Goal: Task Accomplishment & Management: Use online tool/utility

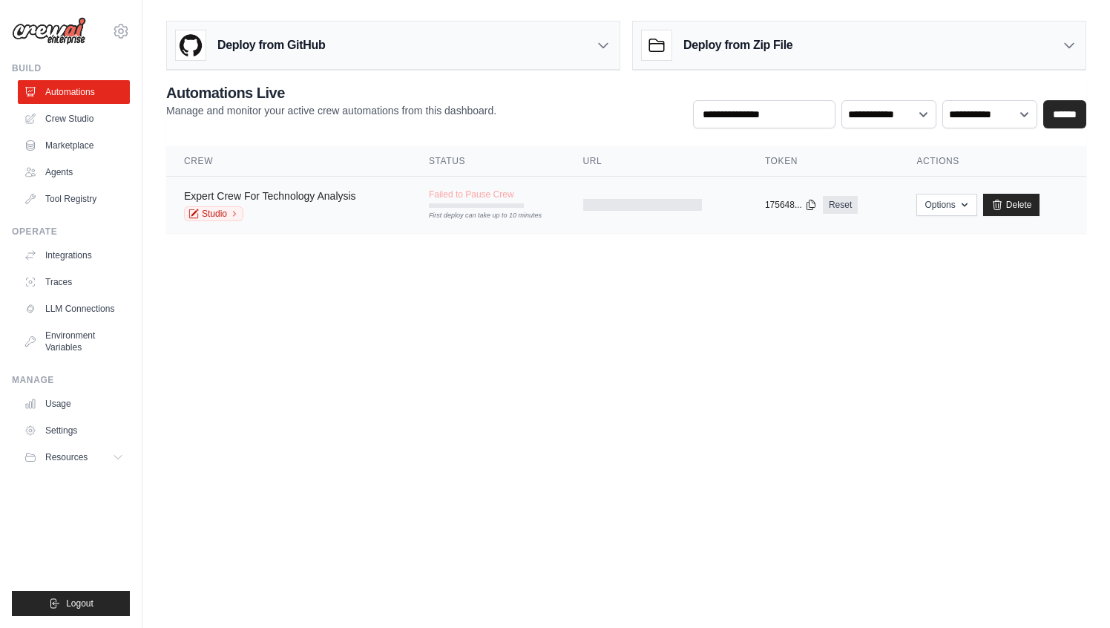
click at [283, 197] on link "Expert Crew For Technology Analysis" at bounding box center [270, 196] width 172 height 12
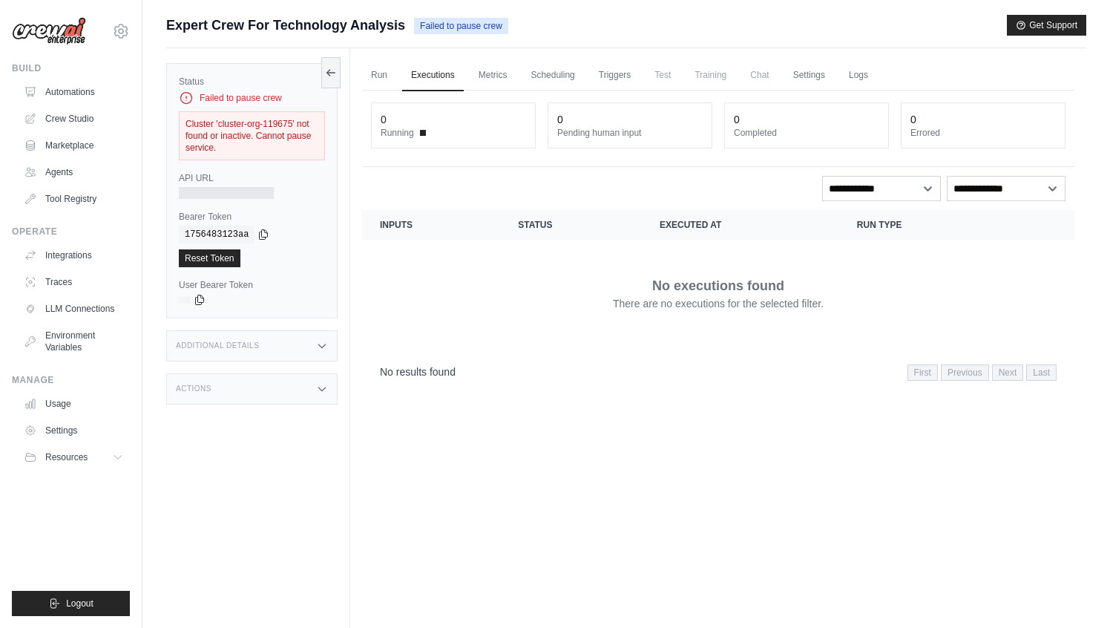
click at [245, 147] on div "Cluster 'cluster-org-119675' not found or inactive. Cannot pause service." at bounding box center [252, 135] width 146 height 49
click at [68, 118] on link "Crew Studio" at bounding box center [75, 119] width 112 height 24
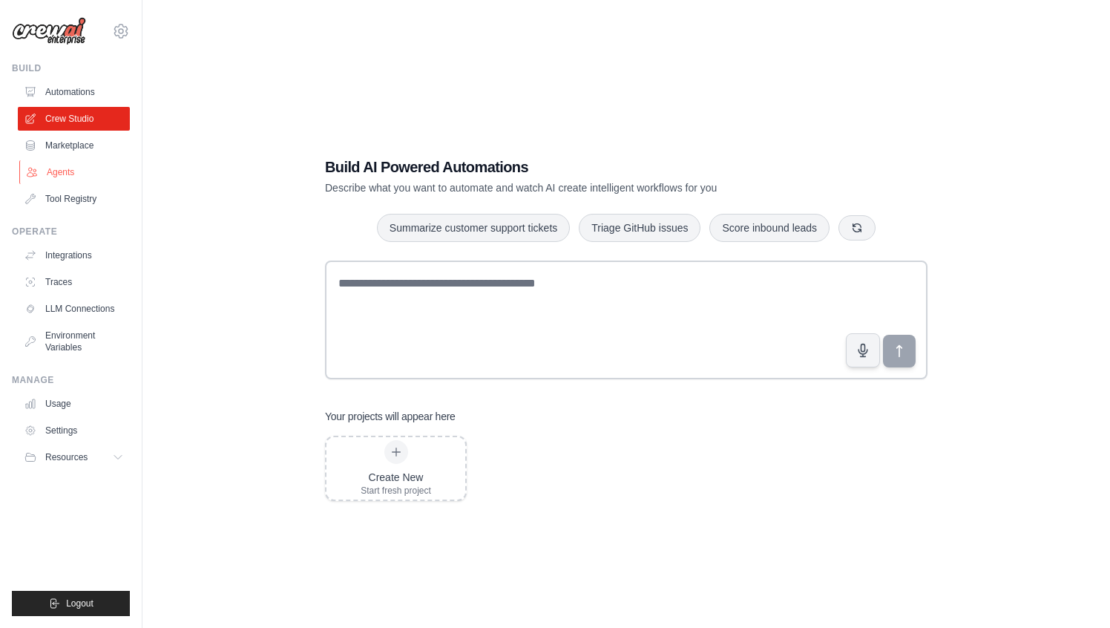
click at [63, 174] on link "Agents" at bounding box center [75, 172] width 112 height 24
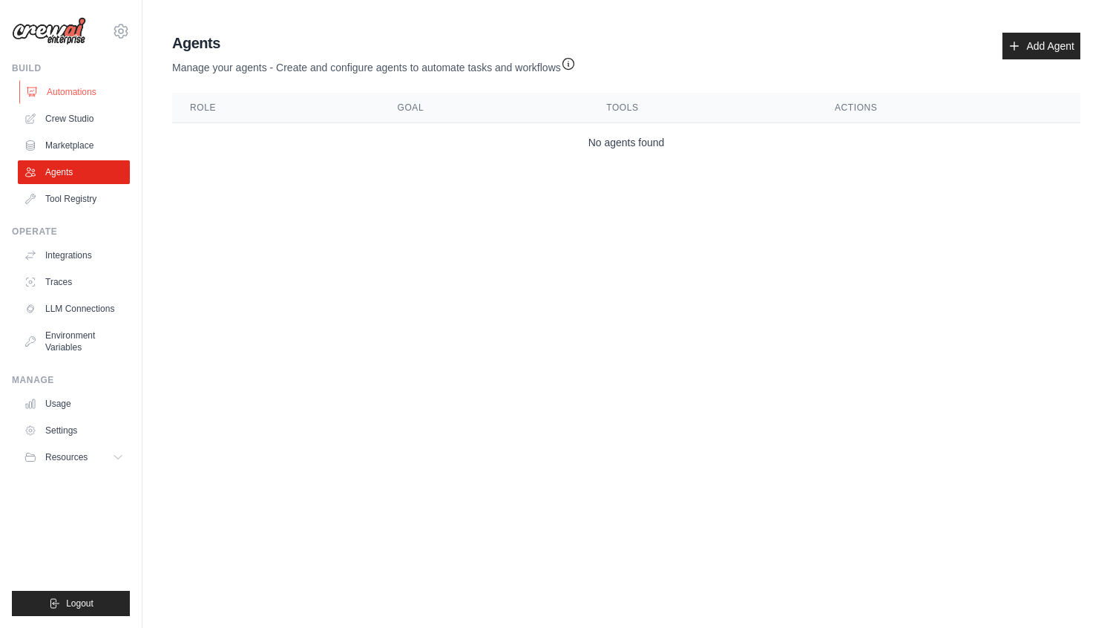
click at [65, 93] on link "Automations" at bounding box center [75, 92] width 112 height 24
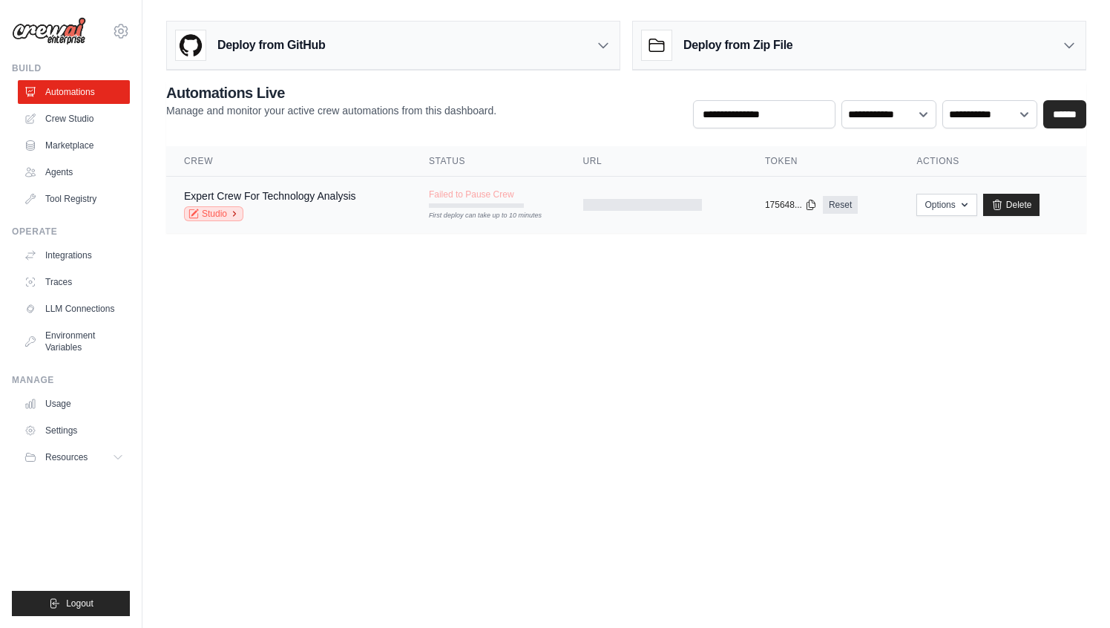
click at [226, 213] on link "Studio" at bounding box center [213, 213] width 59 height 15
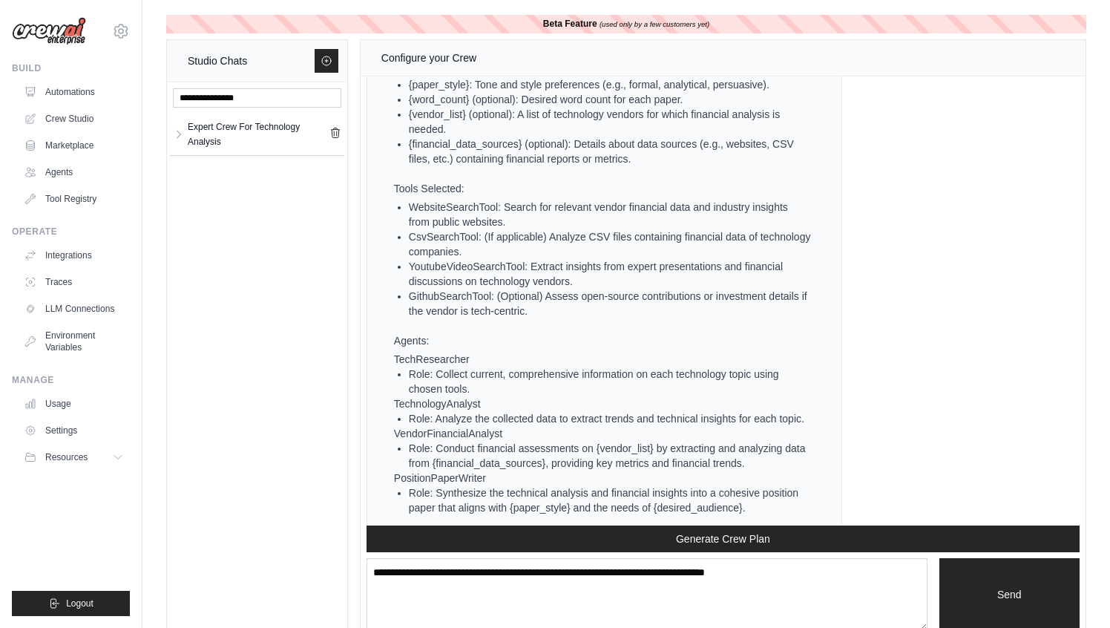
scroll to position [1655, 0]
click at [178, 137] on icon "button" at bounding box center [179, 134] width 12 height 12
click at [199, 174] on div "Expert Crew For ..." at bounding box center [245, 169] width 114 height 15
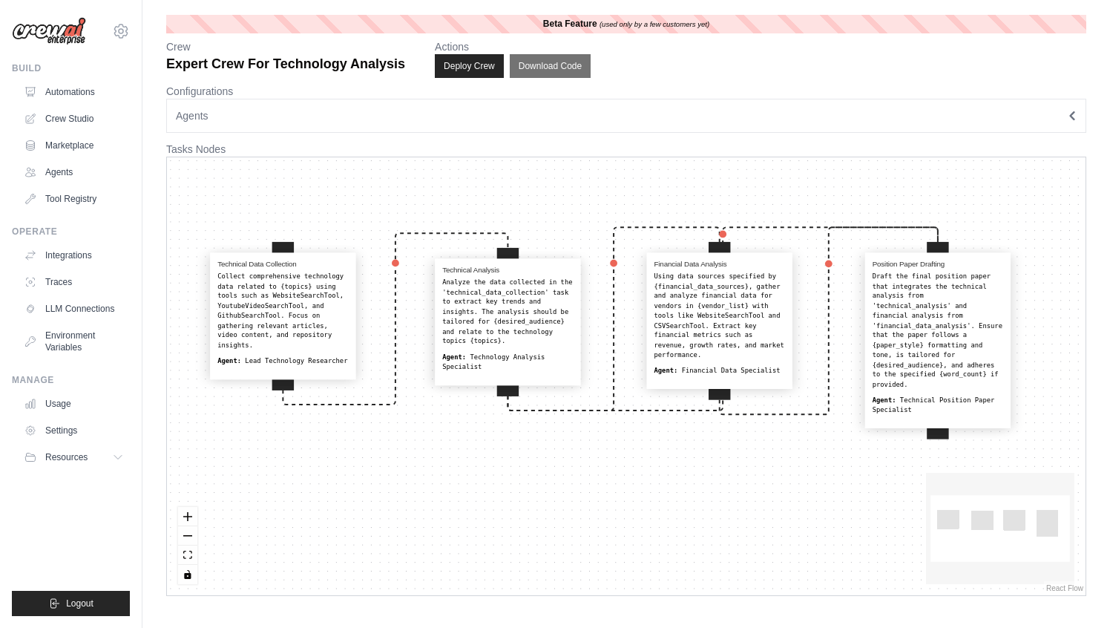
drag, startPoint x: 245, startPoint y: 499, endPoint x: 237, endPoint y: 469, distance: 30.6
click at [237, 469] on div "Technical Data Collection Collect comprehensive technology data related to {top…" at bounding box center [626, 376] width 918 height 438
click at [70, 119] on link "Crew Studio" at bounding box center [75, 119] width 112 height 24
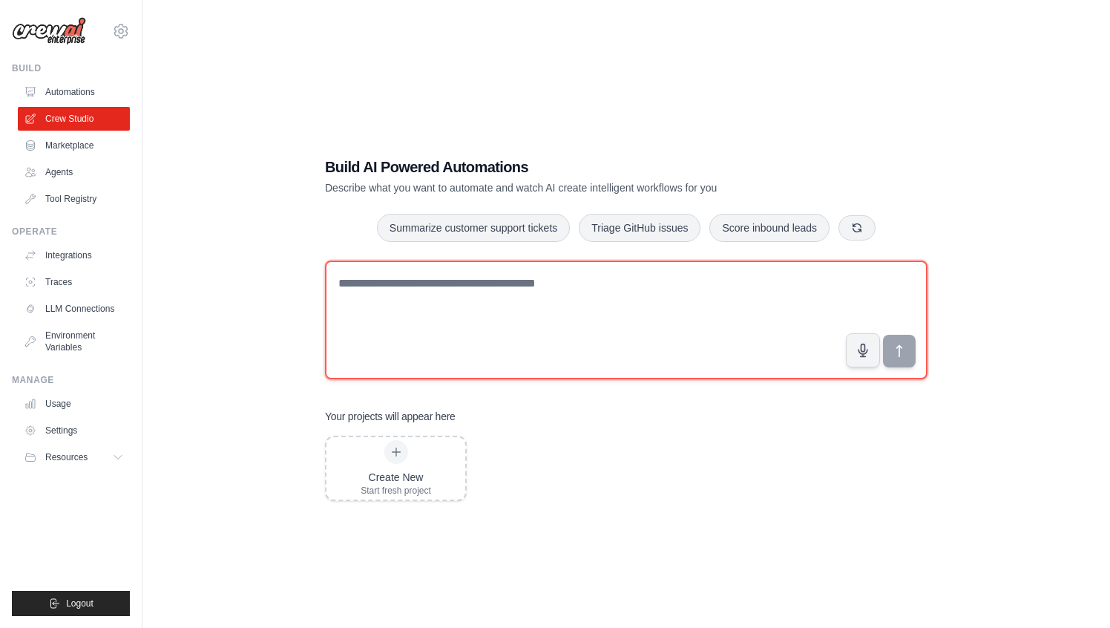
drag, startPoint x: 446, startPoint y: 301, endPoint x: 510, endPoint y: 295, distance: 64.1
click at [446, 301] on textarea at bounding box center [626, 319] width 602 height 119
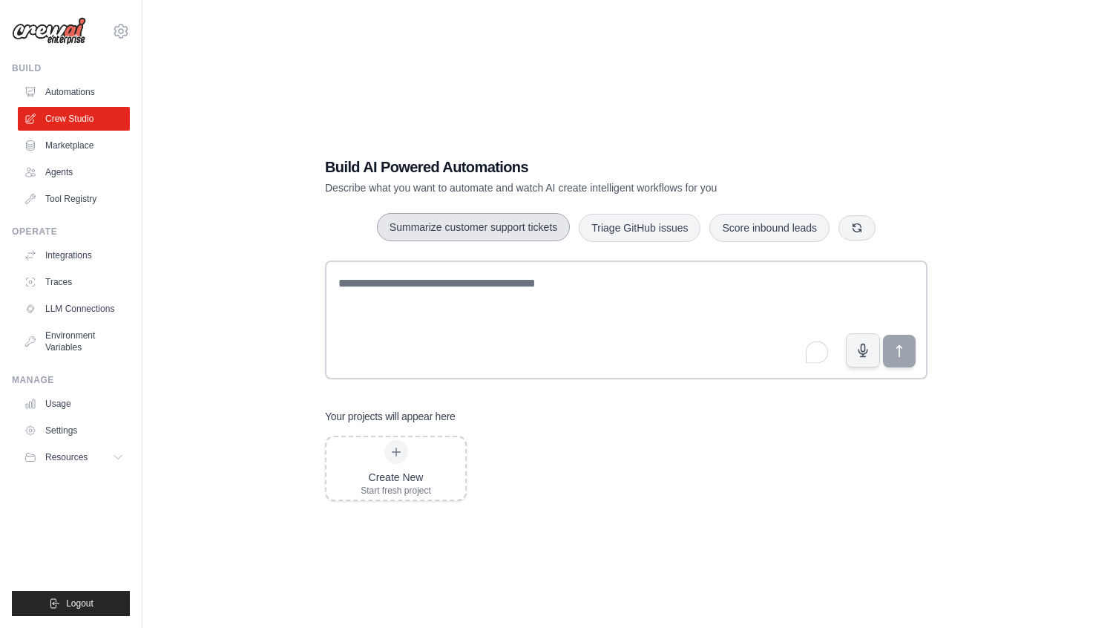
click at [537, 234] on button "Summarize customer support tickets" at bounding box center [473, 227] width 193 height 28
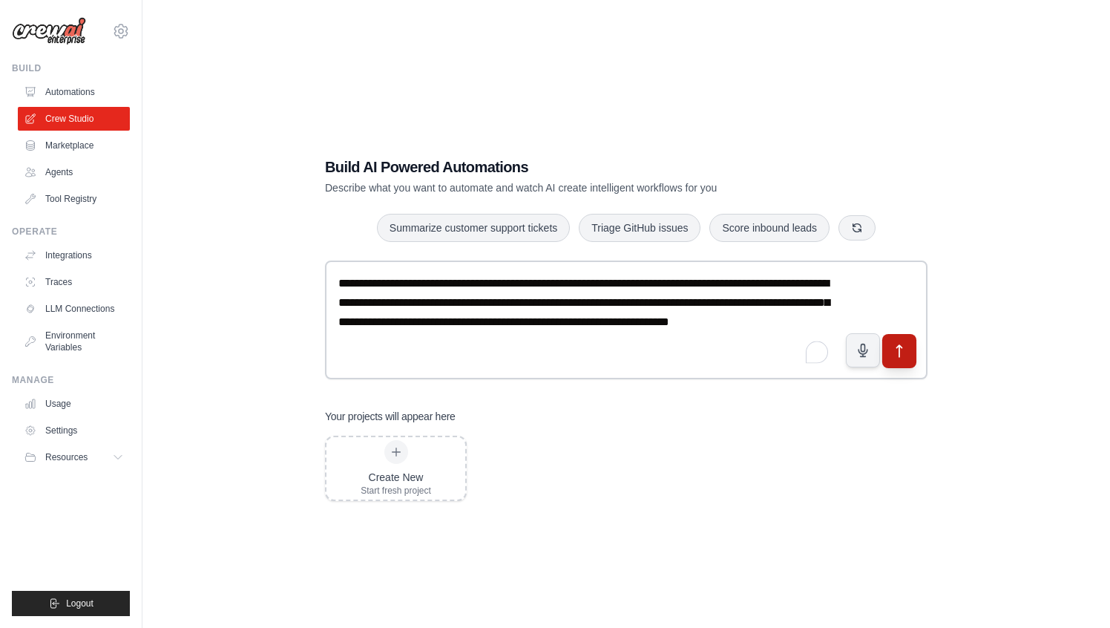
click at [900, 360] on button "submit" at bounding box center [899, 351] width 34 height 34
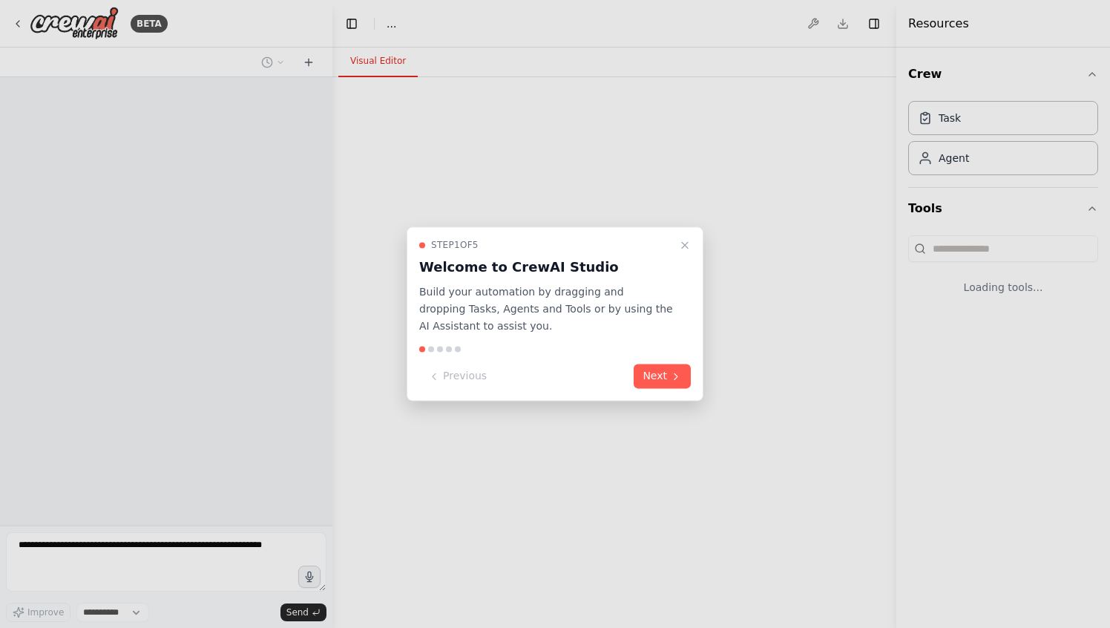
select select "****"
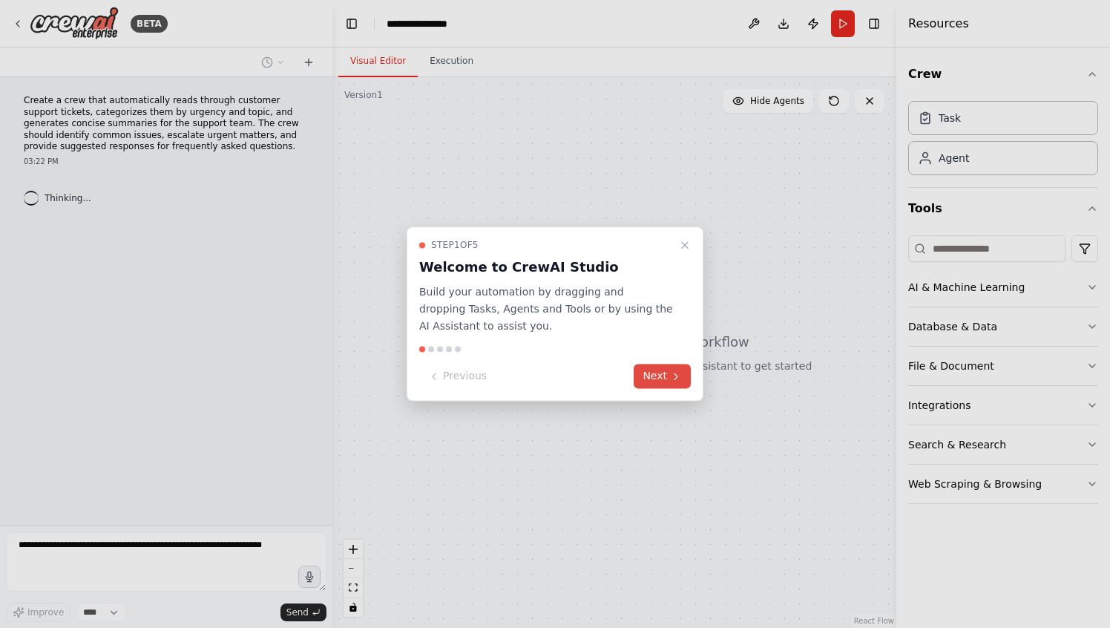
click at [665, 378] on button "Next" at bounding box center [662, 376] width 57 height 24
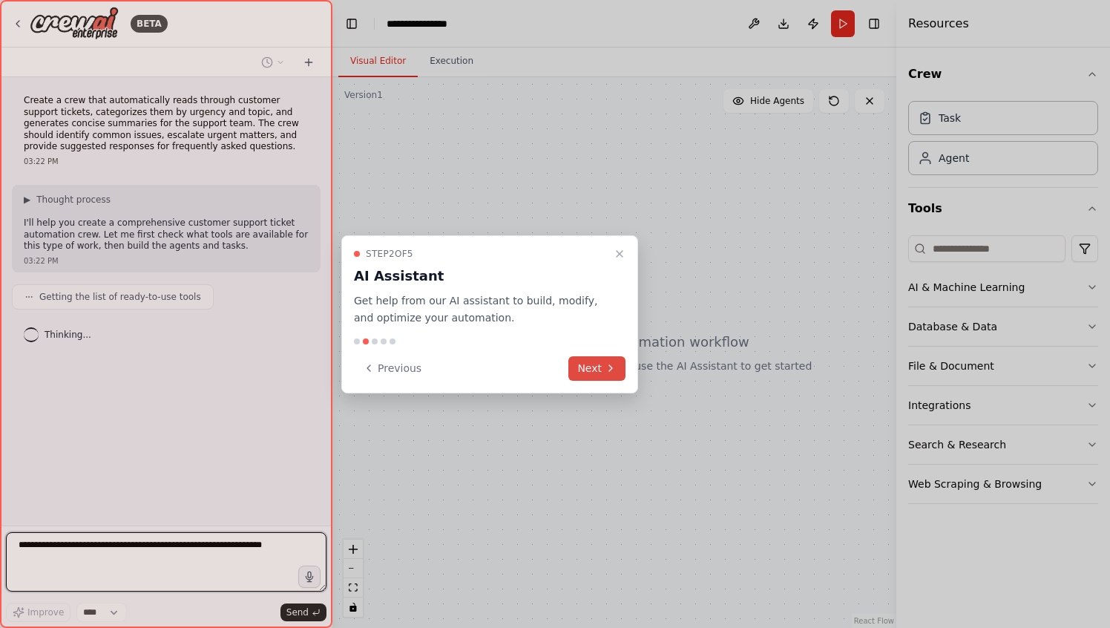
click at [591, 375] on button "Next" at bounding box center [596, 368] width 57 height 24
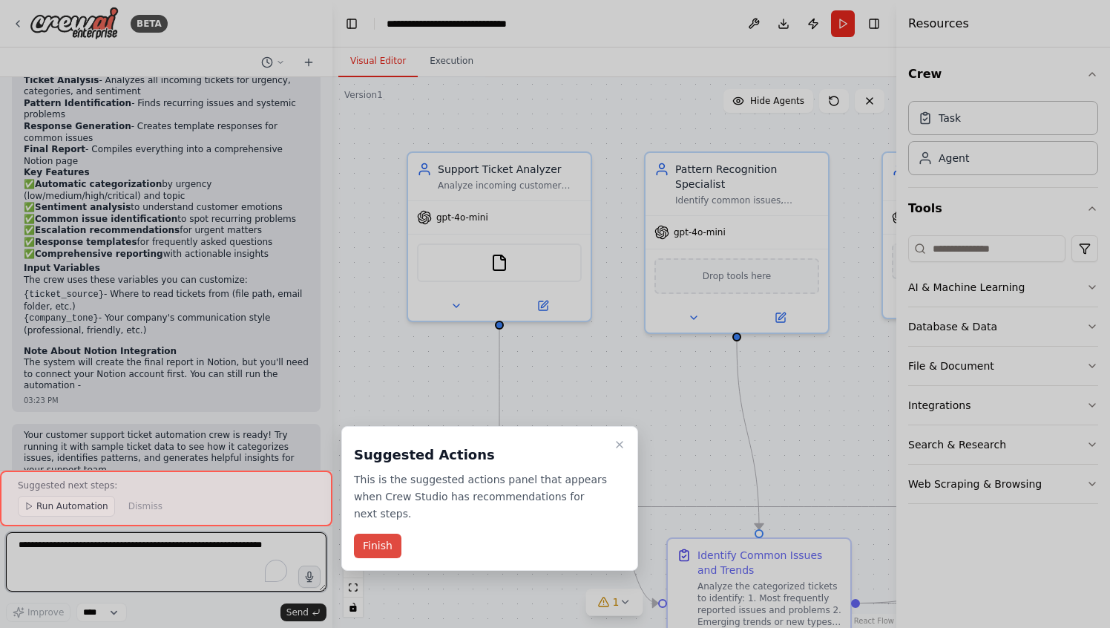
scroll to position [1298, 0]
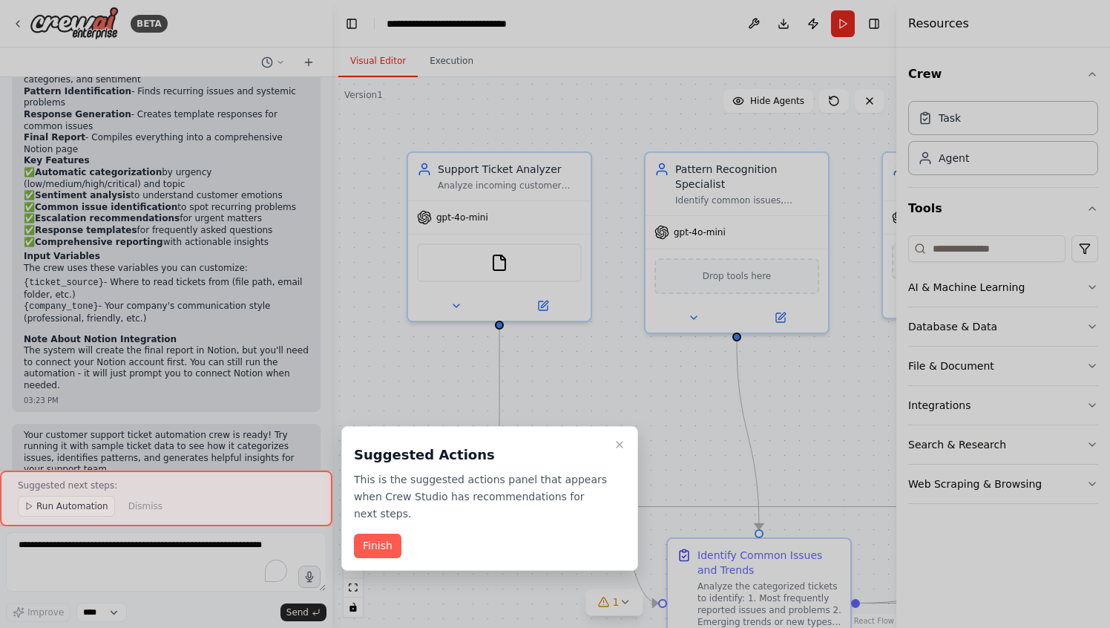
drag, startPoint x: 358, startPoint y: 550, endPoint x: 433, endPoint y: 568, distance: 77.0
click at [359, 551] on button "Finish" at bounding box center [377, 545] width 47 height 24
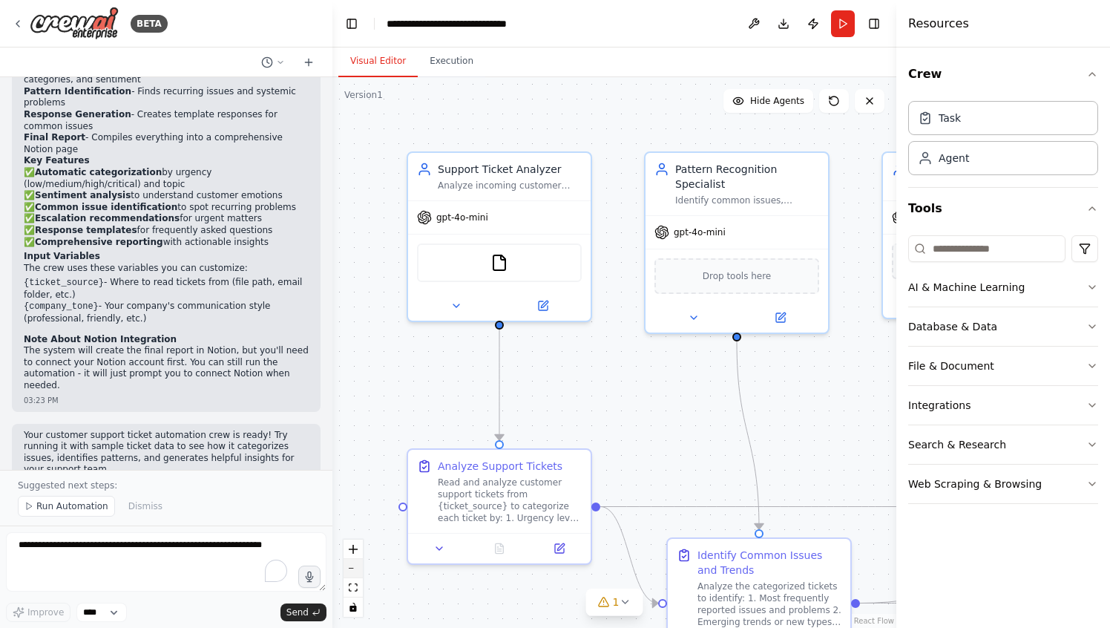
click at [355, 570] on button "zoom out" at bounding box center [352, 568] width 19 height 19
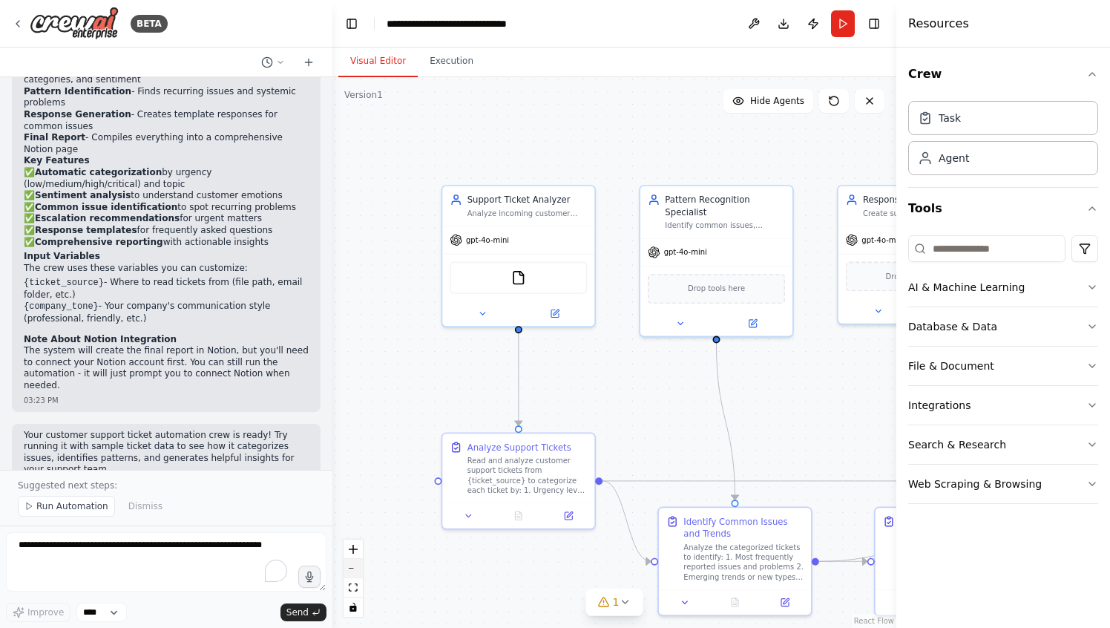
click at [356, 566] on button "zoom out" at bounding box center [352, 568] width 19 height 19
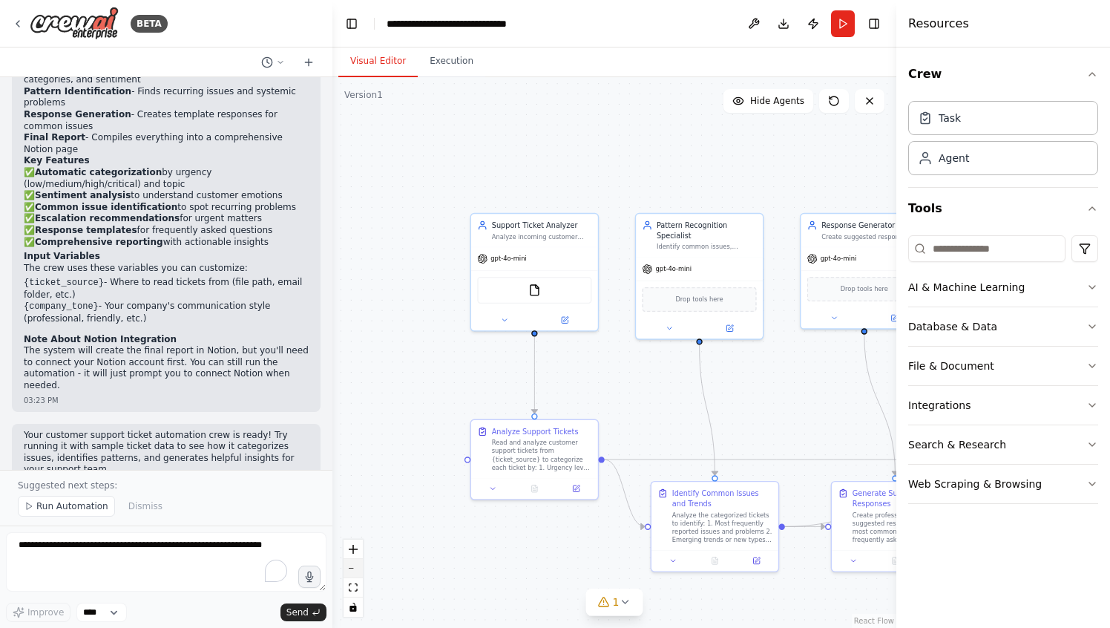
click at [356, 566] on button "zoom out" at bounding box center [352, 568] width 19 height 19
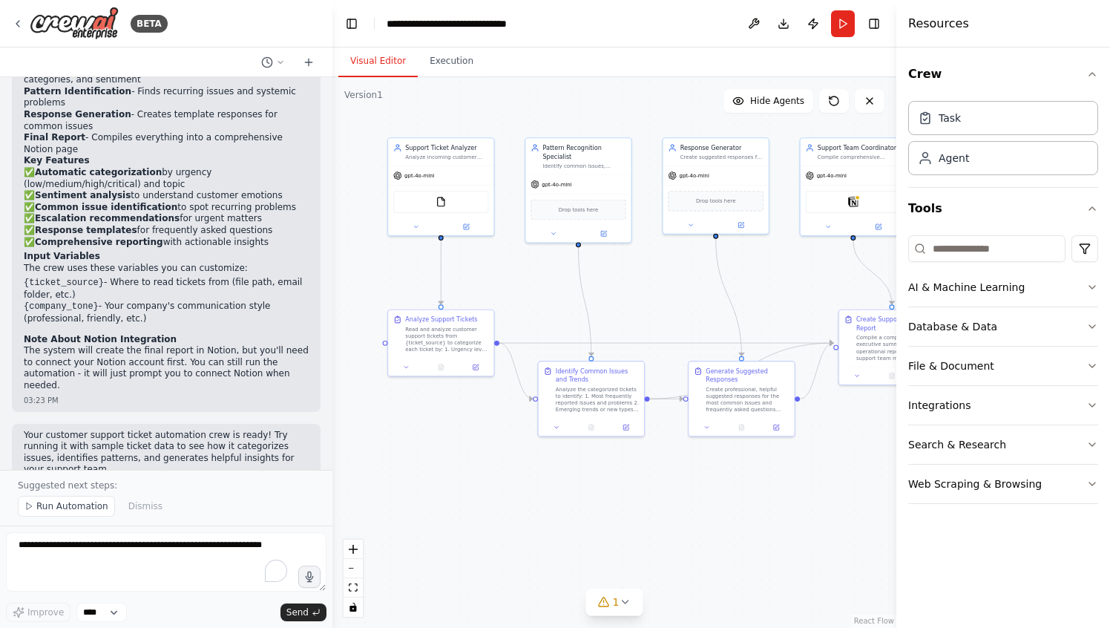
drag, startPoint x: 542, startPoint y: 558, endPoint x: 545, endPoint y: 476, distance: 82.4
click at [435, 459] on div ".deletable-edge-delete-btn { width: 20px; height: 20px; border: 0px solid #ffff…" at bounding box center [614, 352] width 564 height 550
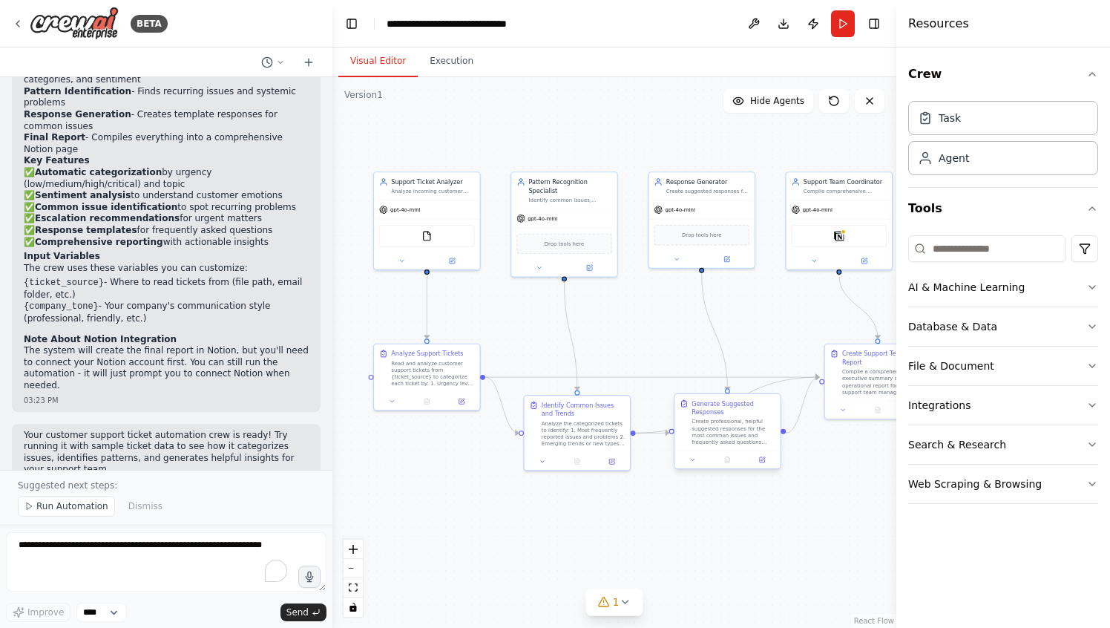
drag, startPoint x: 734, startPoint y: 500, endPoint x: 738, endPoint y: 464, distance: 35.8
click at [752, 525] on div ".deletable-edge-delete-btn { width: 20px; height: 20px; border: 0px solid #ffff…" at bounding box center [614, 352] width 564 height 550
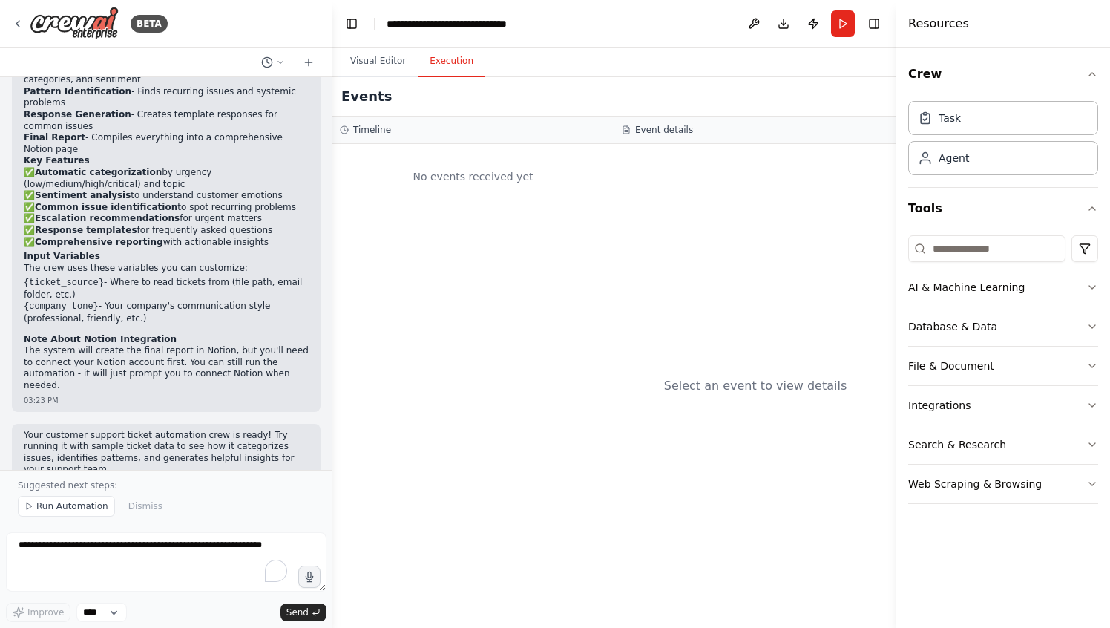
click at [447, 66] on button "Execution" at bounding box center [452, 61] width 68 height 31
click at [377, 68] on button "Visual Editor" at bounding box center [377, 61] width 79 height 31
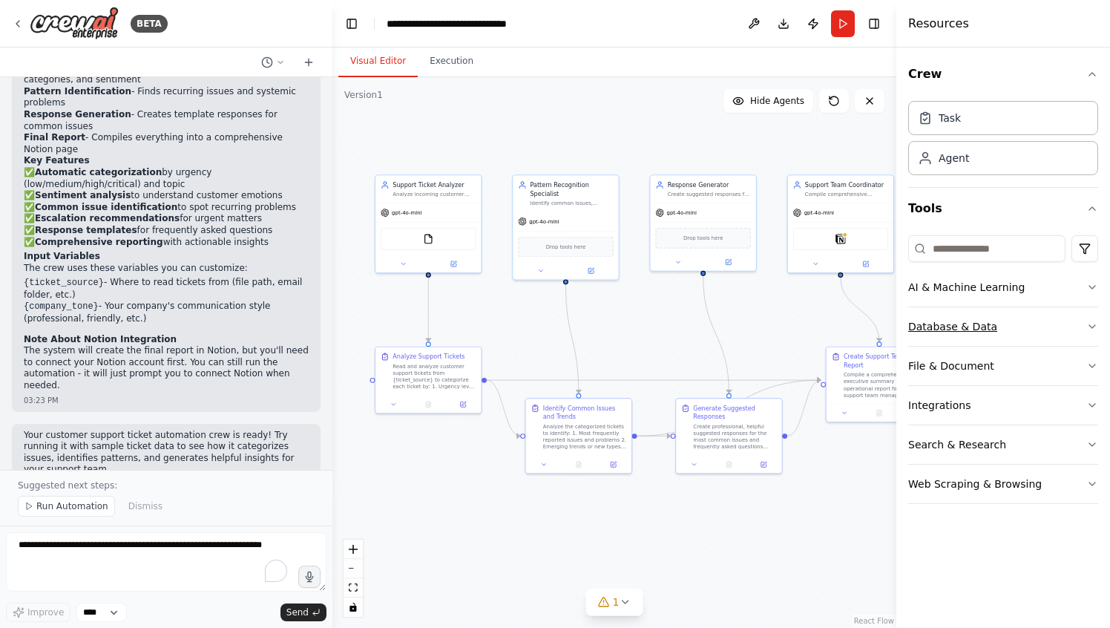
click at [926, 326] on div "Database & Data" at bounding box center [952, 326] width 89 height 15
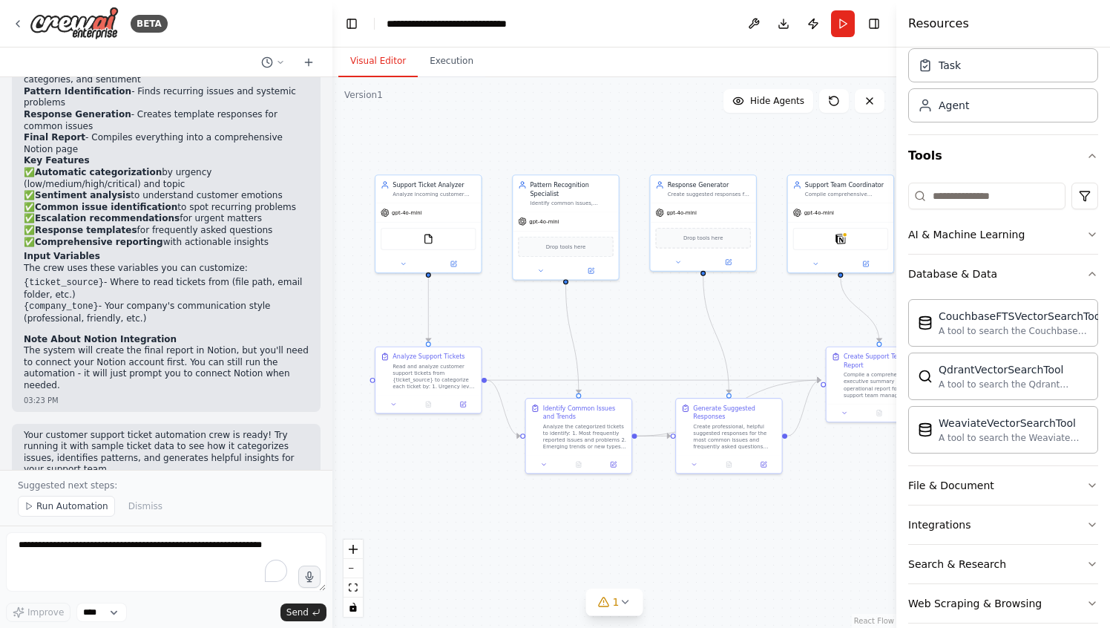
scroll to position [56, 0]
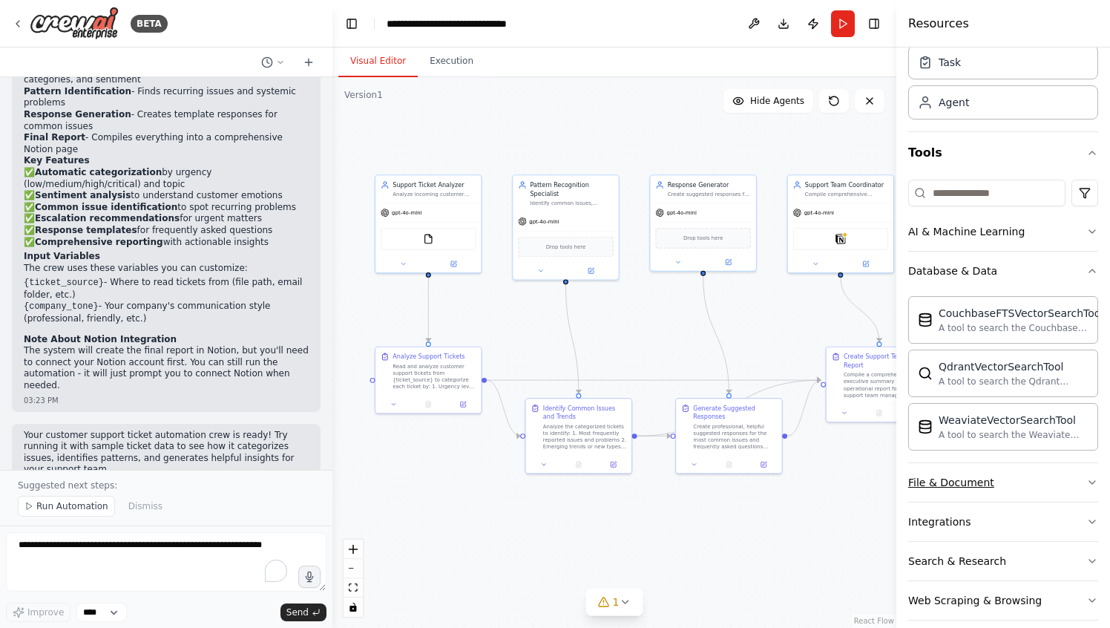
click at [962, 486] on div "File & Document" at bounding box center [951, 482] width 86 height 15
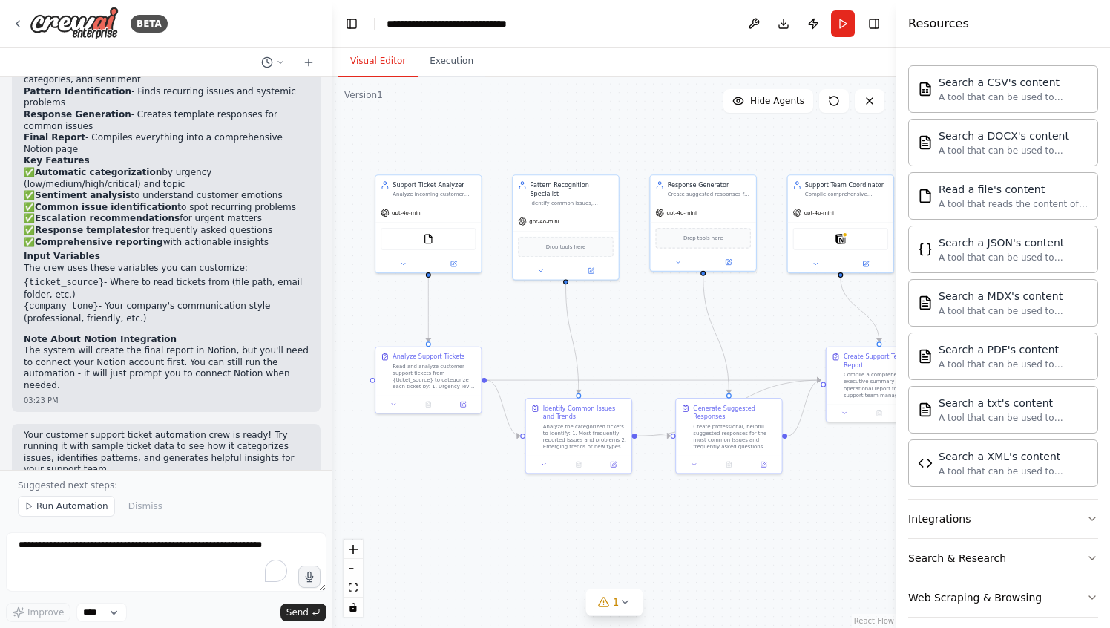
scroll to position [511, 0]
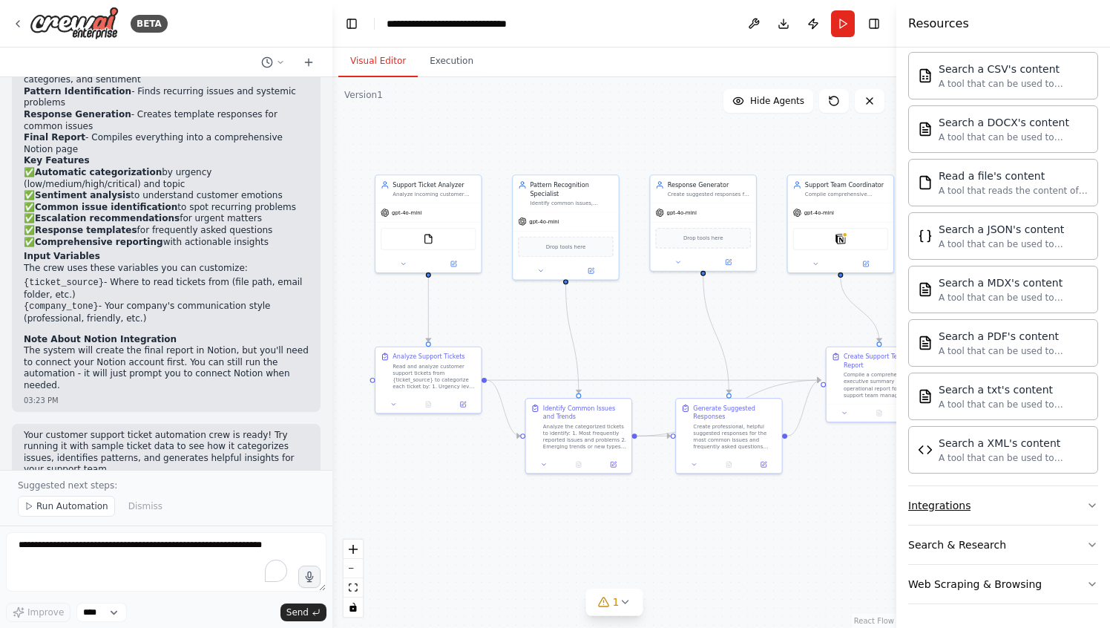
click at [944, 510] on div "Integrations" at bounding box center [939, 505] width 62 height 15
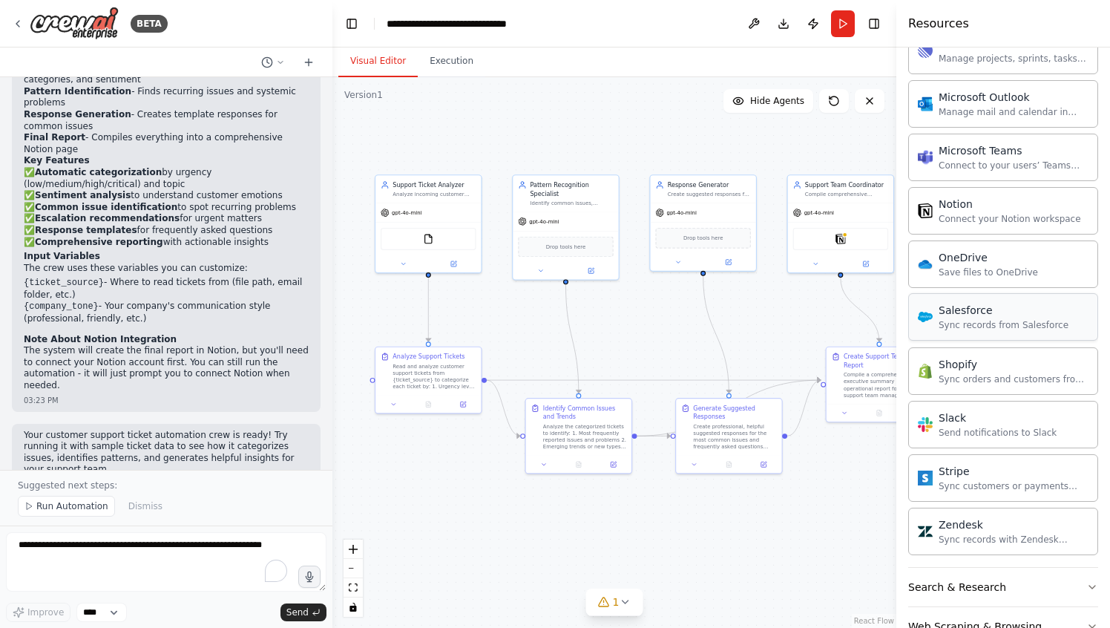
scroll to position [1645, 0]
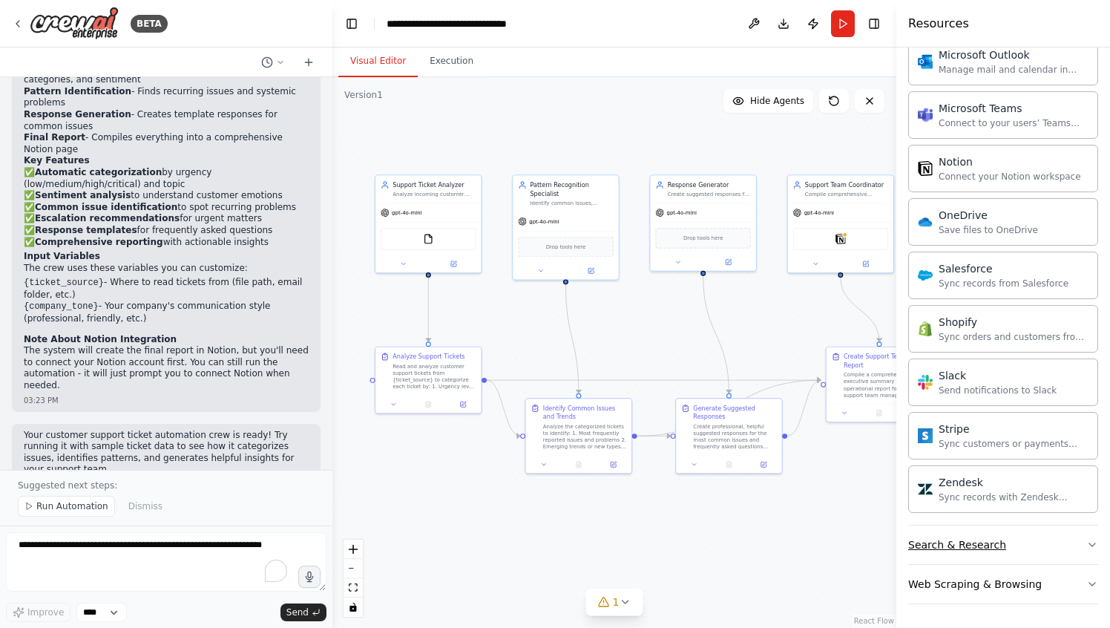
click at [935, 545] on div "Search & Research" at bounding box center [957, 544] width 98 height 15
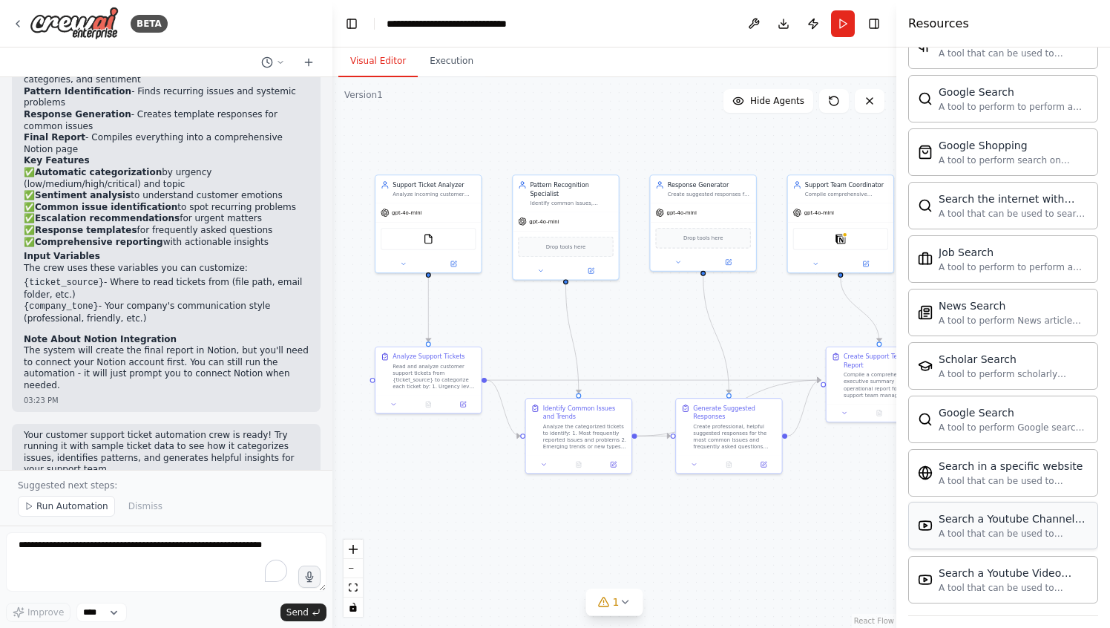
scroll to position [2404, 0]
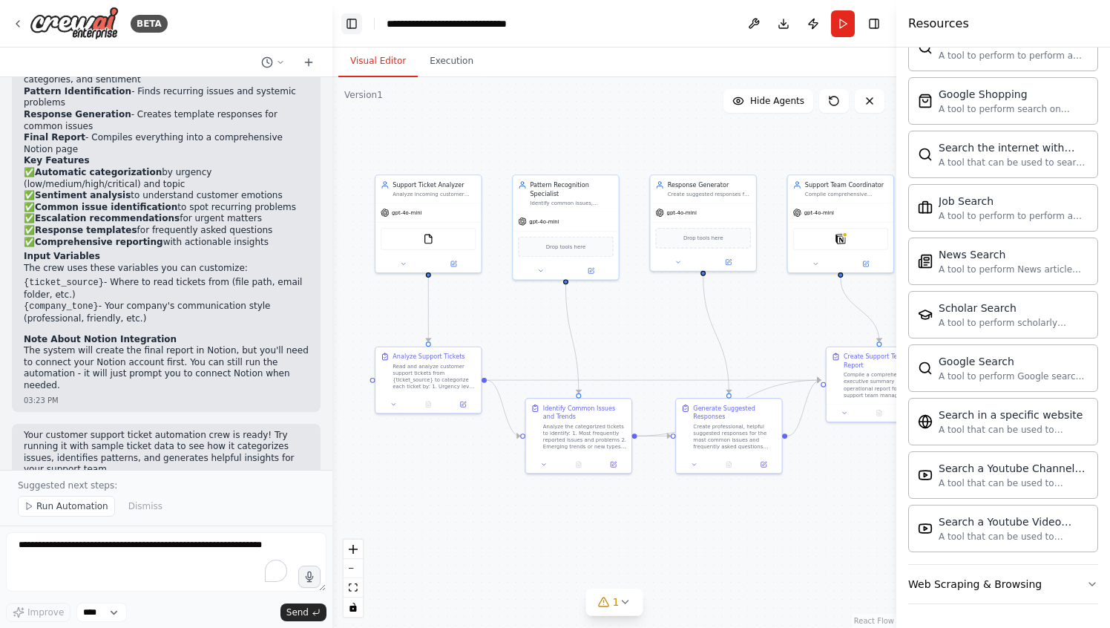
click at [352, 27] on button "Toggle Left Sidebar" at bounding box center [351, 23] width 21 height 21
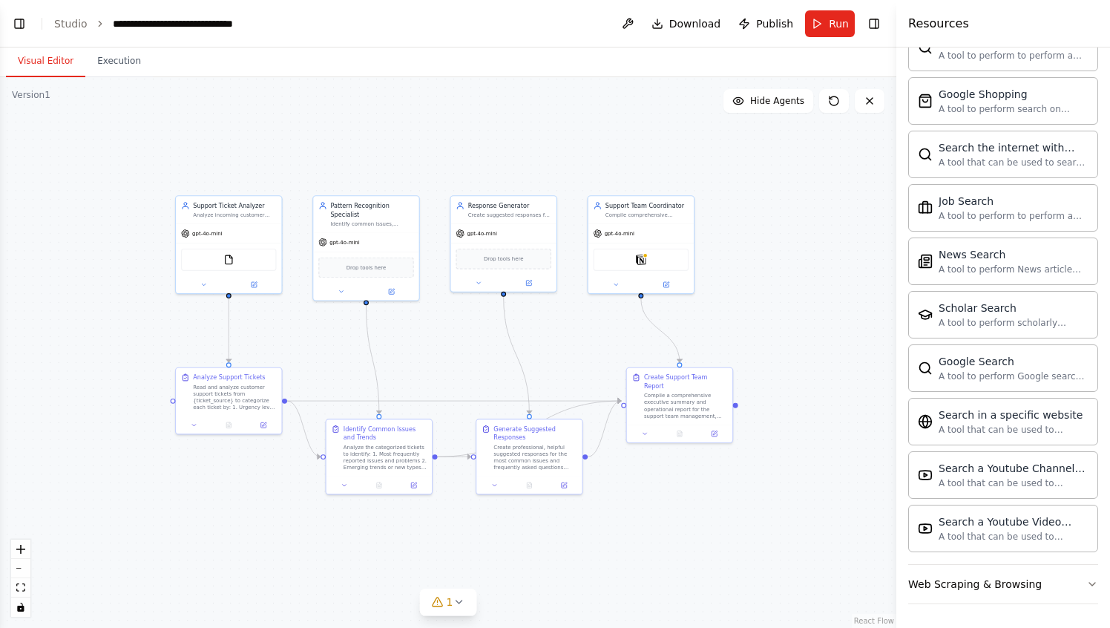
drag, startPoint x: 605, startPoint y: 223, endPoint x: 738, endPoint y: 243, distance: 134.4
click at [738, 243] on div ".deletable-edge-delete-btn { width: 20px; height: 20px; border: 0px solid #ffff…" at bounding box center [448, 352] width 896 height 550
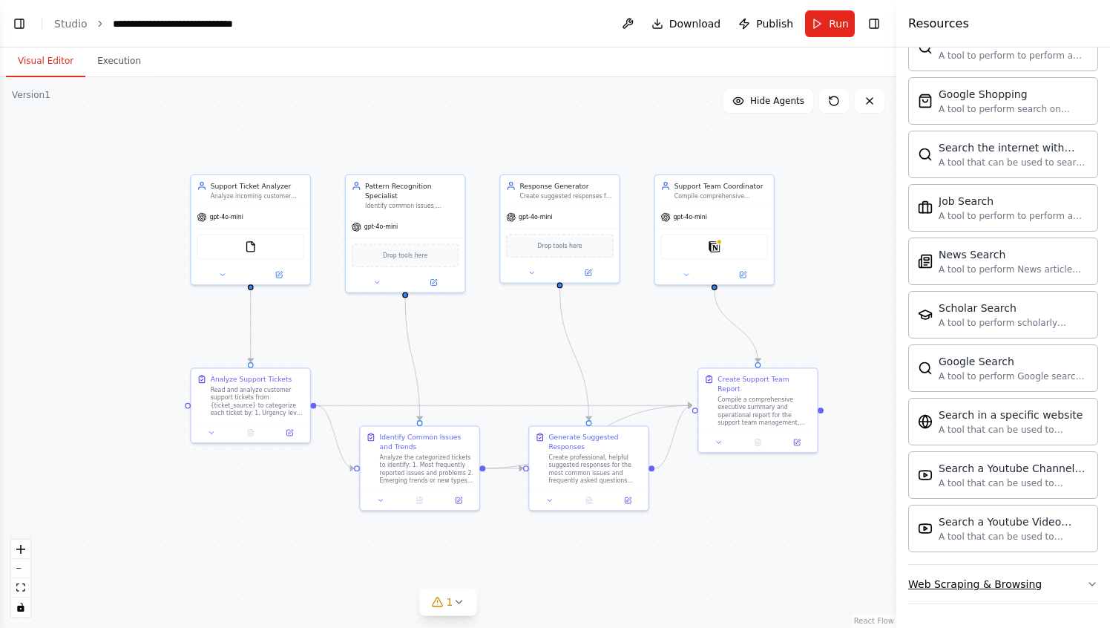
click at [958, 588] on div "Web Scraping & Browsing" at bounding box center [975, 583] width 134 height 15
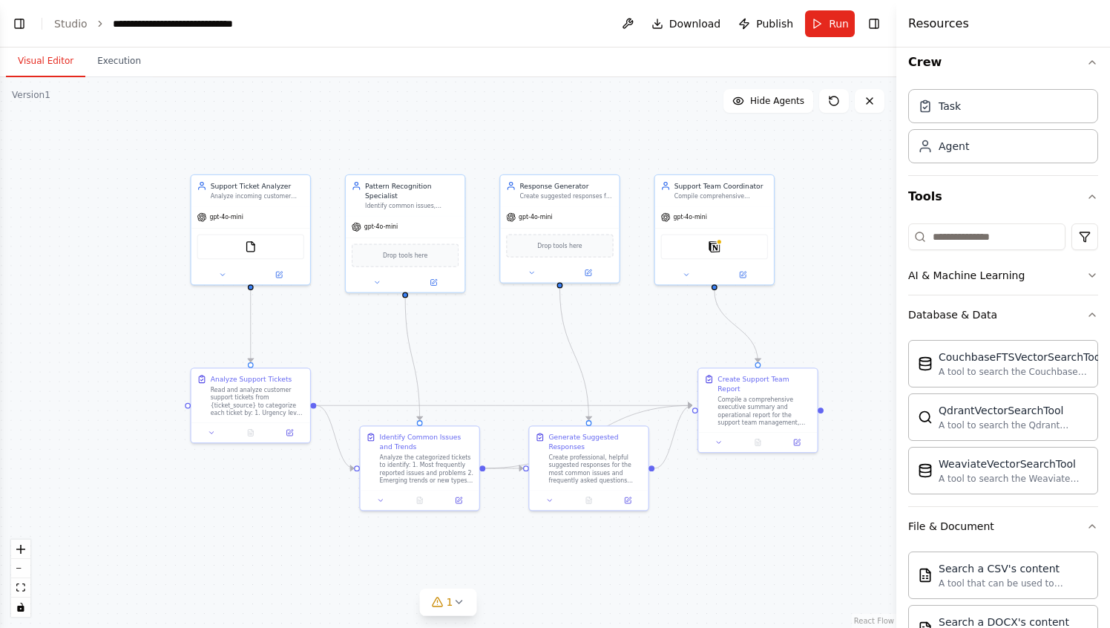
scroll to position [0, 0]
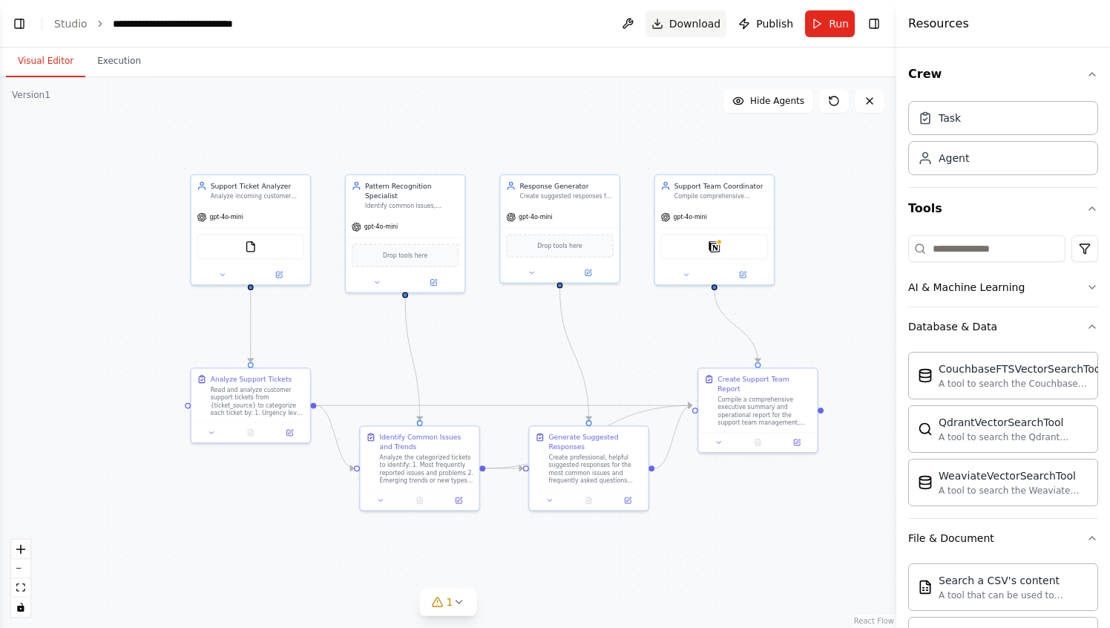
click at [680, 22] on span "Download" at bounding box center [695, 23] width 52 height 15
